Goal: Task Accomplishment & Management: Manage account settings

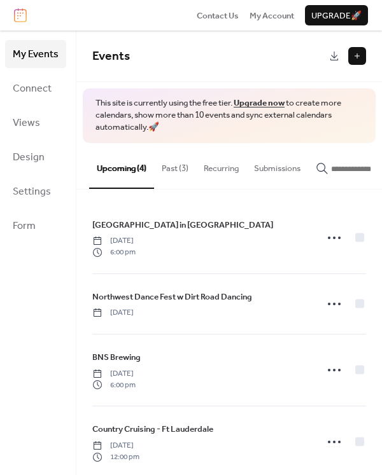
click at [170, 166] on button "Past (3)" at bounding box center [175, 165] width 42 height 45
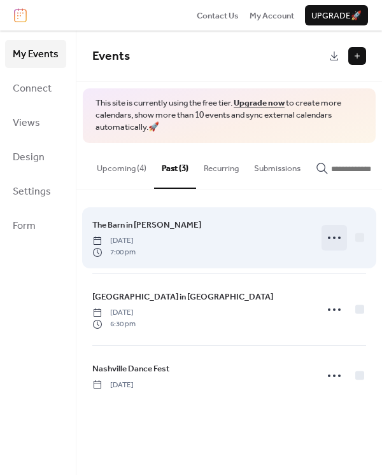
click at [326, 242] on icon at bounding box center [334, 238] width 20 height 20
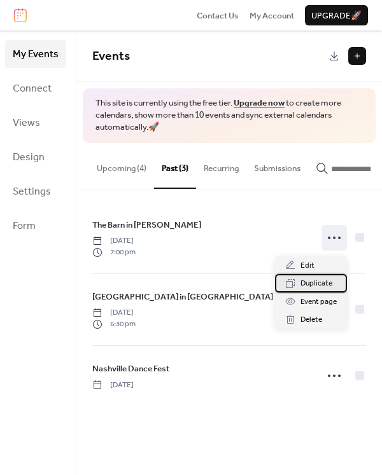
click at [314, 281] on span "Duplicate" at bounding box center [316, 283] width 32 height 13
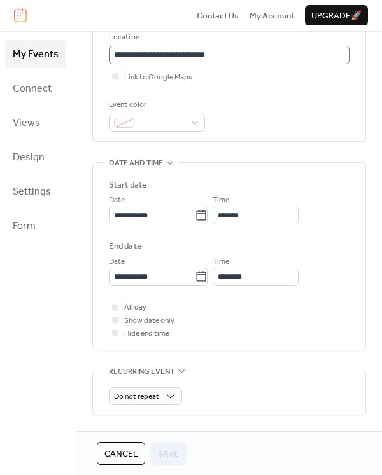
scroll to position [307, 0]
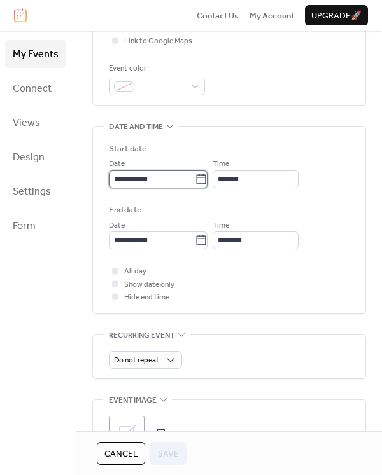
click at [150, 182] on input "**********" at bounding box center [152, 180] width 86 height 18
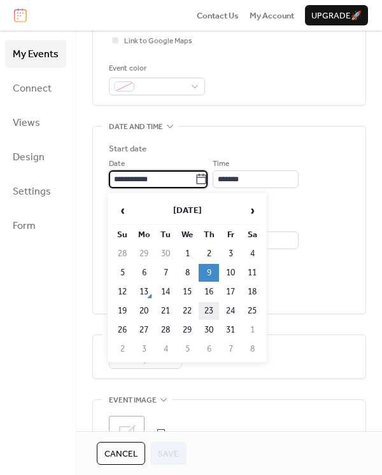
click at [206, 309] on td "23" at bounding box center [209, 311] width 20 height 18
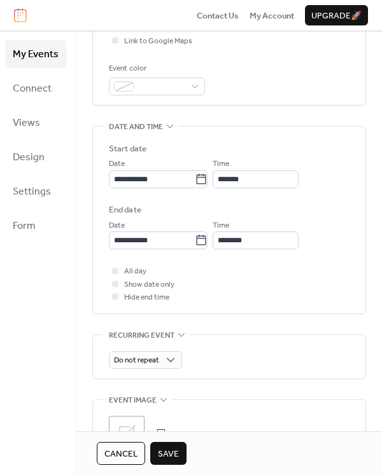
type input "**********"
click at [162, 454] on span "Save" at bounding box center [168, 454] width 21 height 13
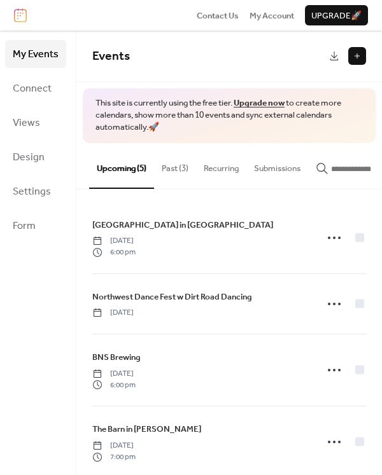
click at [183, 171] on button "Past (3)" at bounding box center [175, 165] width 42 height 45
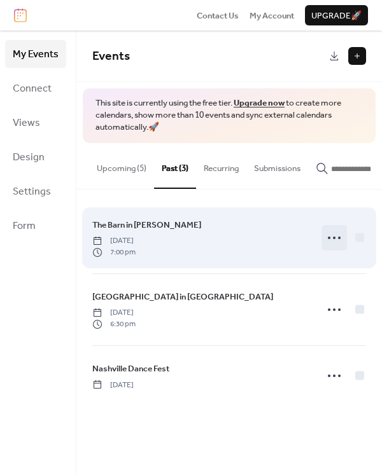
click at [334, 239] on circle at bounding box center [334, 238] width 3 height 3
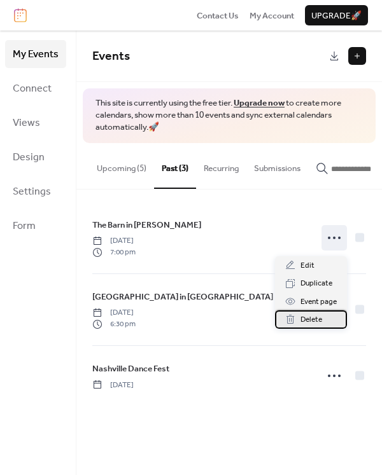
click at [304, 318] on span "Delete" at bounding box center [311, 320] width 22 height 13
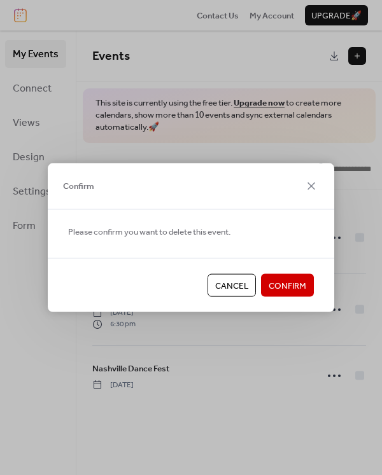
click at [290, 282] on span "Confirm" at bounding box center [287, 286] width 38 height 13
